Goal: Entertainment & Leisure: Consume media (video, audio)

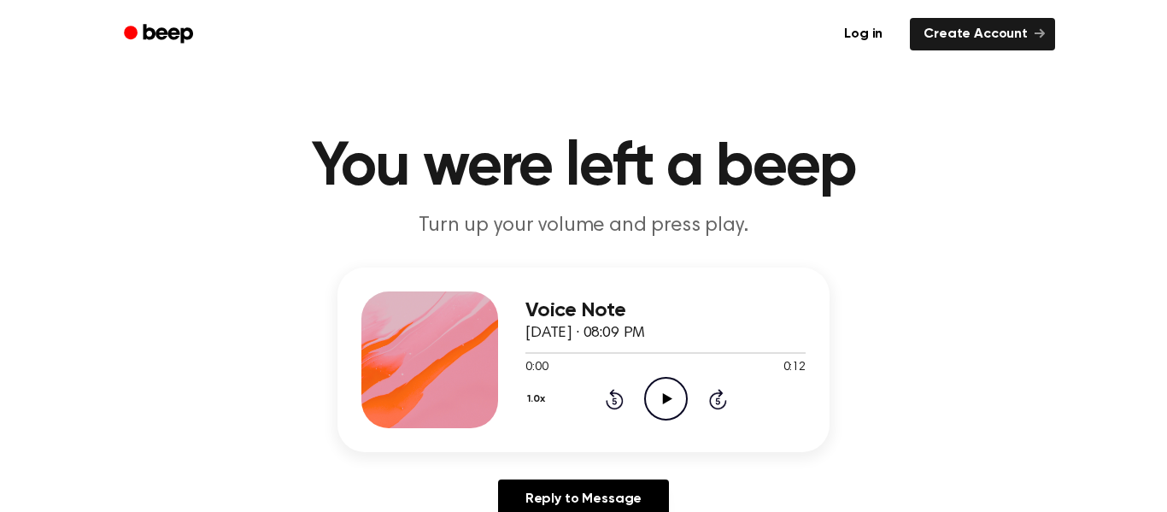
click at [657, 413] on icon "Play Audio" at bounding box center [666, 399] width 44 height 44
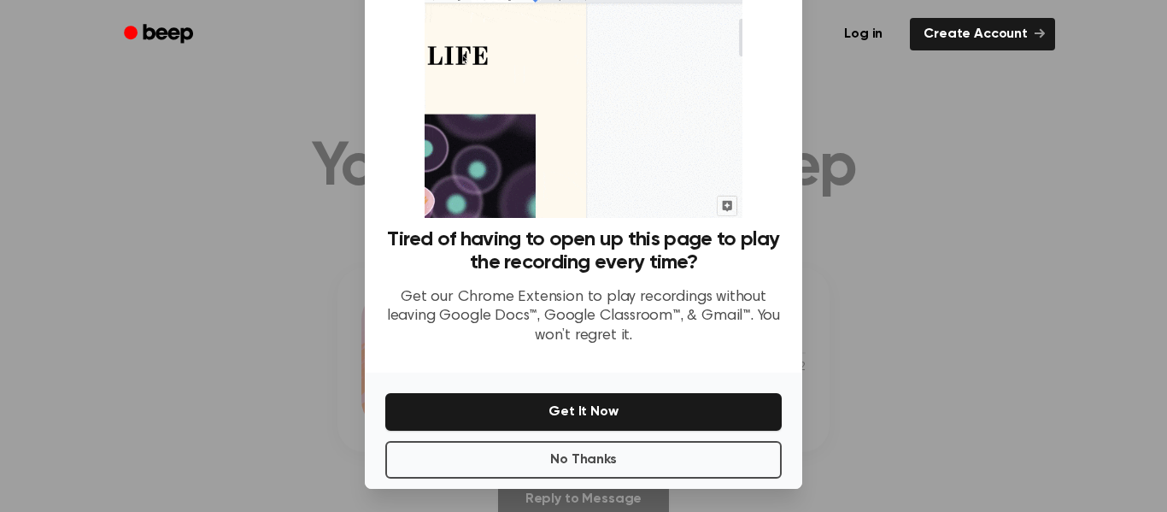
scroll to position [110, 0]
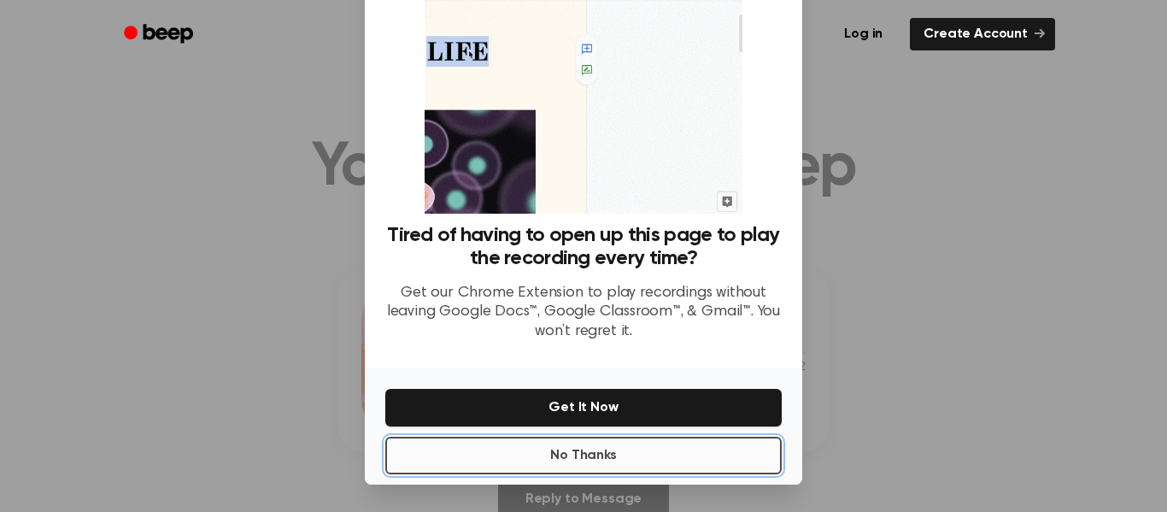
click at [478, 460] on button "No Thanks" at bounding box center [583, 456] width 396 height 38
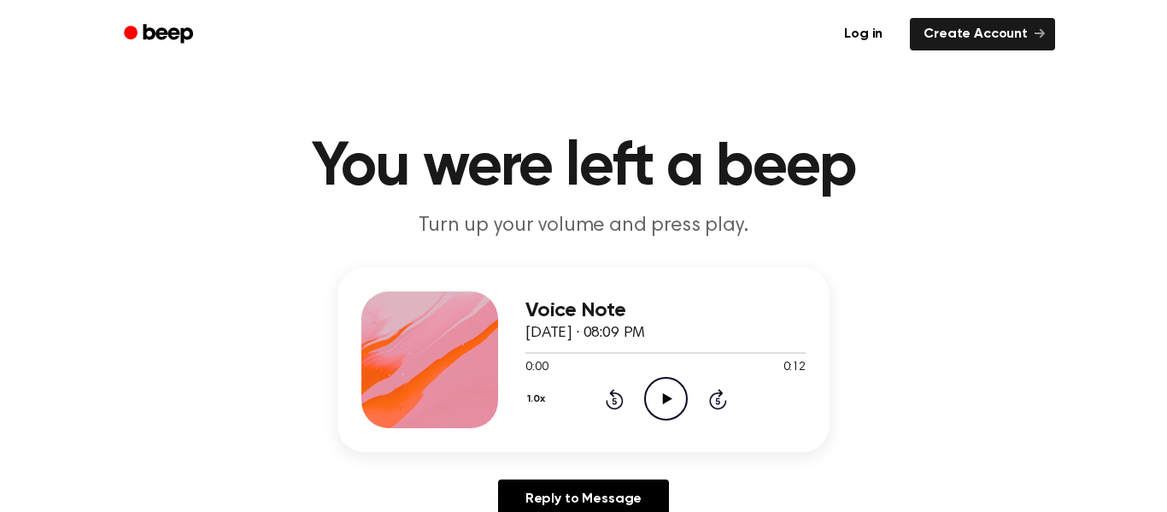
click at [658, 389] on icon "Play Audio" at bounding box center [666, 399] width 44 height 44
click at [673, 404] on icon "Play Audio" at bounding box center [666, 399] width 44 height 44
click at [671, 395] on icon "Pause Audio" at bounding box center [666, 399] width 44 height 44
click at [671, 395] on icon "Play Audio" at bounding box center [666, 399] width 44 height 44
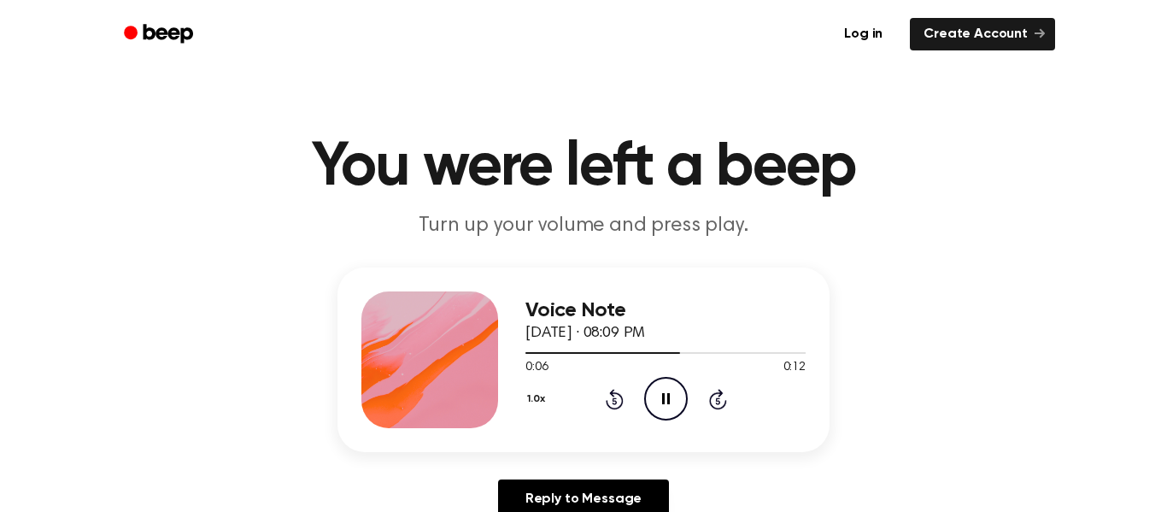
click at [671, 395] on icon "Pause Audio" at bounding box center [666, 399] width 44 height 44
click at [669, 389] on icon "Play Audio" at bounding box center [666, 399] width 44 height 44
click at [676, 391] on icon "Pause Audio" at bounding box center [666, 399] width 44 height 44
click at [676, 391] on icon "Play Audio" at bounding box center [666, 399] width 44 height 44
click at [675, 391] on icon "Play Audio" at bounding box center [666, 399] width 44 height 44
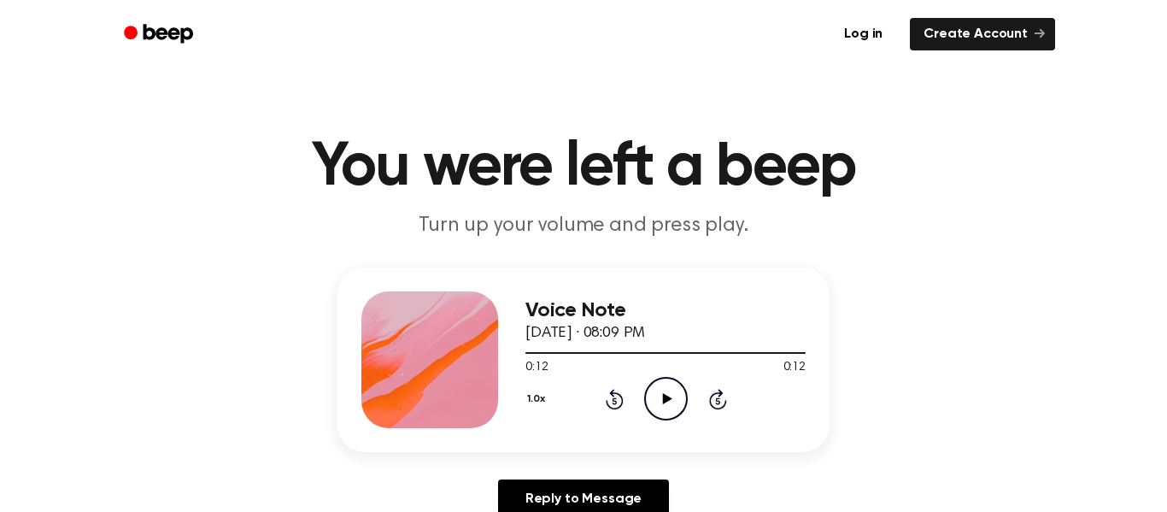
click at [662, 393] on icon "Play Audio" at bounding box center [666, 399] width 44 height 44
click at [662, 392] on icon "Pause Audio" at bounding box center [666, 399] width 44 height 44
click at [662, 392] on icon "Play Audio" at bounding box center [666, 399] width 44 height 44
click at [641, 373] on div "0:12 0:12" at bounding box center [665, 368] width 280 height 18
click at [656, 412] on icon "Play Audio" at bounding box center [666, 399] width 44 height 44
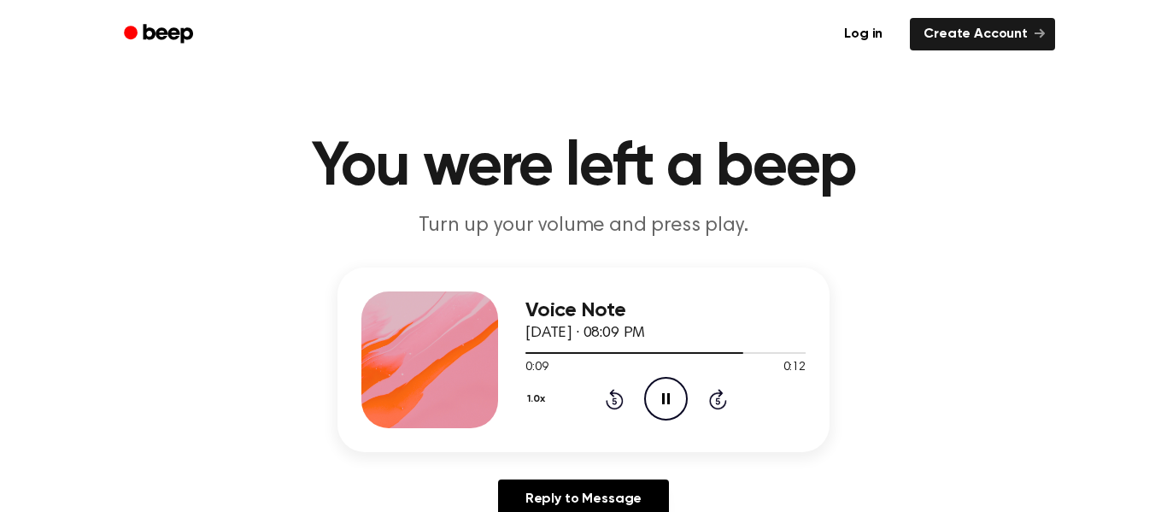
click at [656, 412] on icon "Pause Audio" at bounding box center [666, 399] width 44 height 44
click at [515, 459] on div "Voice Note [DATE] · 08:09 PM 0:09 0:12 Your browser does not support the [objec…" at bounding box center [584, 399] width 1126 height 265
click at [668, 379] on icon "Play Audio" at bounding box center [666, 399] width 44 height 44
click at [667, 392] on icon "Pause Audio" at bounding box center [666, 399] width 44 height 44
click at [665, 392] on icon "Play Audio" at bounding box center [666, 399] width 44 height 44
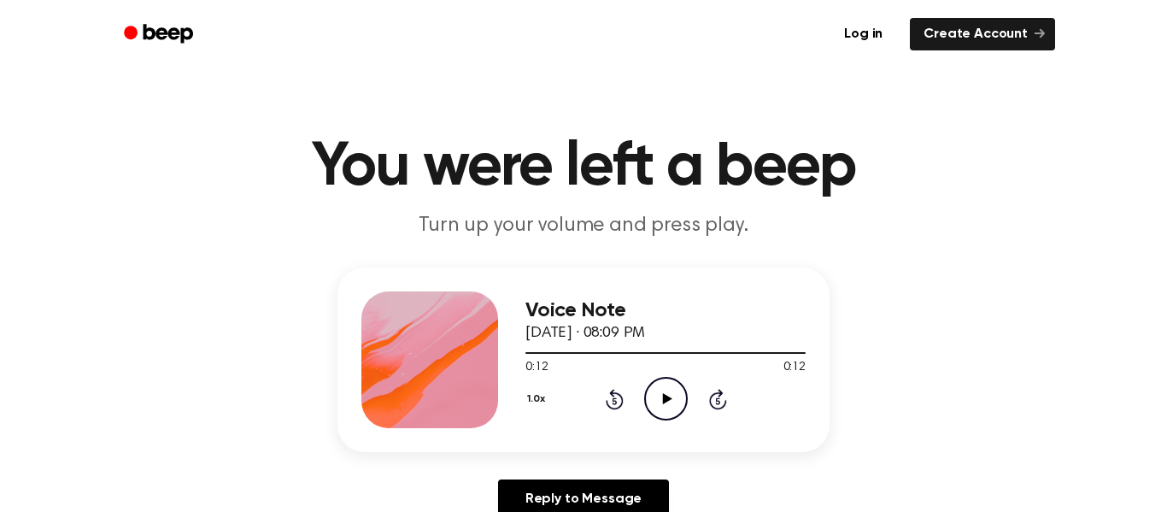
click at [665, 393] on icon "Play Audio" at bounding box center [666, 399] width 44 height 44
click at [662, 396] on icon at bounding box center [666, 398] width 9 height 11
click at [704, 356] on div at bounding box center [665, 352] width 280 height 14
click at [672, 397] on icon "Play Audio" at bounding box center [666, 399] width 44 height 44
